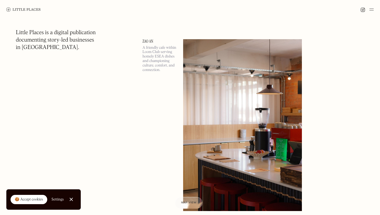
click at [71, 198] on link "Close Cookie Popup" at bounding box center [71, 199] width 11 height 11
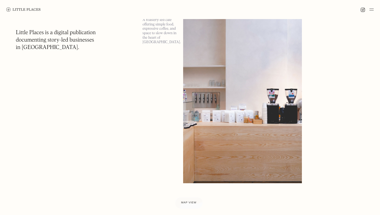
scroll to position [686, 0]
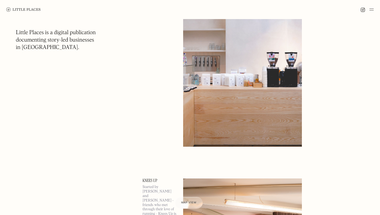
click at [240, 88] on img at bounding box center [242, 61] width 119 height 172
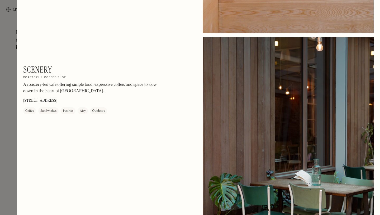
scroll to position [454, 0]
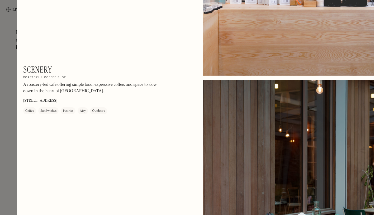
scroll to position [121, 0]
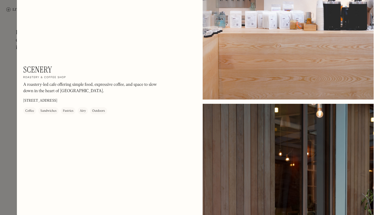
click at [5, 55] on div at bounding box center [190, 107] width 380 height 215
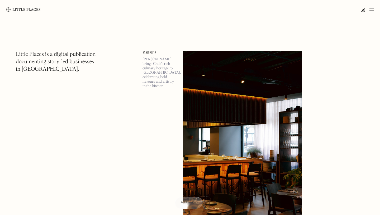
click at [92, 55] on h1 "Little Places is a digital publication documenting story-led businesses in Lond…" at bounding box center [56, 62] width 80 height 22
click at [183, 204] on div "Map view" at bounding box center [189, 203] width 16 height 6
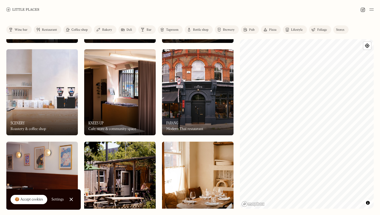
scroll to position [18, 0]
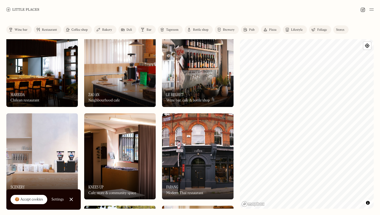
click at [188, 83] on div "On Our Radar Le Regret Wine bar, cafe & bottle shop" at bounding box center [198, 92] width 72 height 29
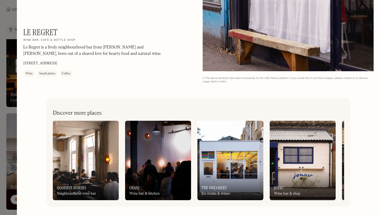
scroll to position [803, 0]
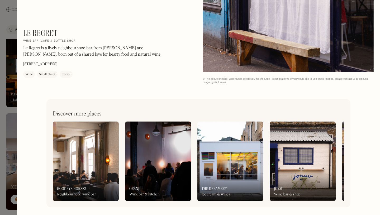
click at [0, 90] on div at bounding box center [190, 107] width 380 height 215
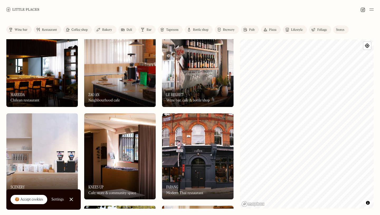
click at [372, 8] on img at bounding box center [372, 9] width 4 height 6
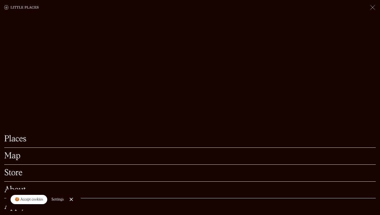
click at [22, 158] on link "Map" at bounding box center [190, 156] width 372 height 8
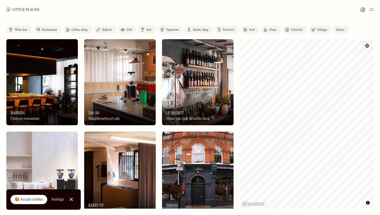
click at [376, 9] on div at bounding box center [190, 9] width 380 height 19
click at [374, 9] on img at bounding box center [372, 9] width 4 height 6
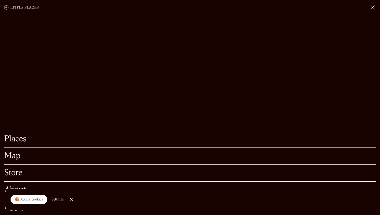
click at [9, 184] on div "About" at bounding box center [190, 189] width 372 height 17
click at [9, 187] on link "About" at bounding box center [190, 189] width 372 height 8
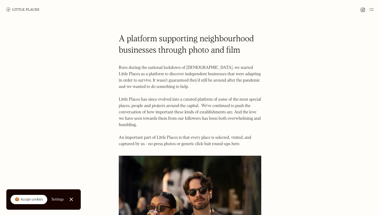
click at [175, 80] on p "Born during the national lockdown of 2020, we started Little Places as a platfo…" at bounding box center [190, 105] width 143 height 82
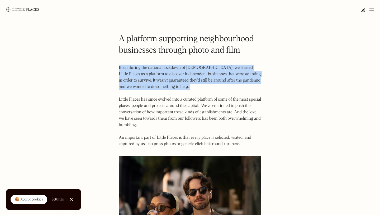
click at [175, 80] on p "Born during the national lockdown of 2020, we started Little Places as a platfo…" at bounding box center [190, 105] width 143 height 82
click at [160, 88] on p "Born during the national lockdown of 2020, we started Little Places as a platfo…" at bounding box center [190, 105] width 143 height 82
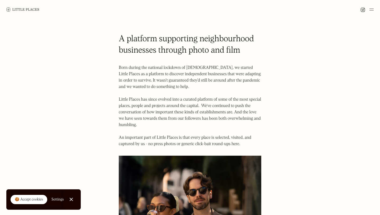
click at [159, 102] on p "Born during the national lockdown of 2020, we started Little Places as a platfo…" at bounding box center [190, 105] width 143 height 82
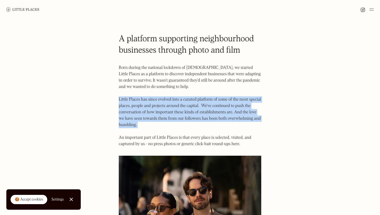
click at [159, 102] on p "Born during the national lockdown of 2020, we started Little Places as a platfo…" at bounding box center [190, 105] width 143 height 82
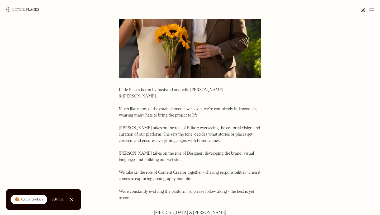
scroll to position [268, 0]
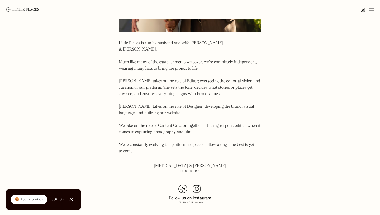
click at [187, 162] on p "Kyra & Jason Founders" at bounding box center [190, 168] width 143 height 13
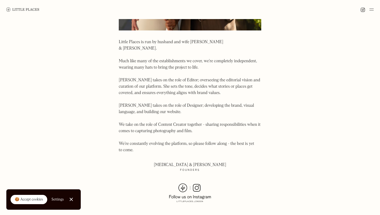
drag, startPoint x: 197, startPoint y: 183, endPoint x: 199, endPoint y: 176, distance: 7.2
click at [197, 183] on img at bounding box center [190, 192] width 42 height 19
click at [71, 201] on link "Close Cookie Popup" at bounding box center [71, 199] width 11 height 11
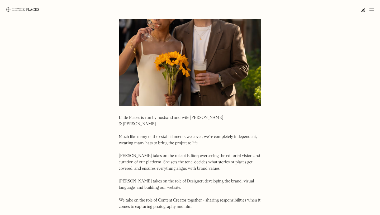
scroll to position [0, 0]
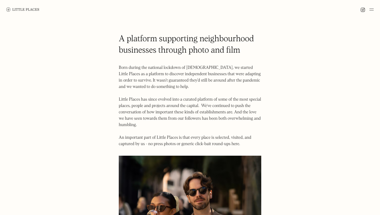
click at [19, 11] on img at bounding box center [22, 9] width 33 height 4
